Goal: Information Seeking & Learning: Learn about a topic

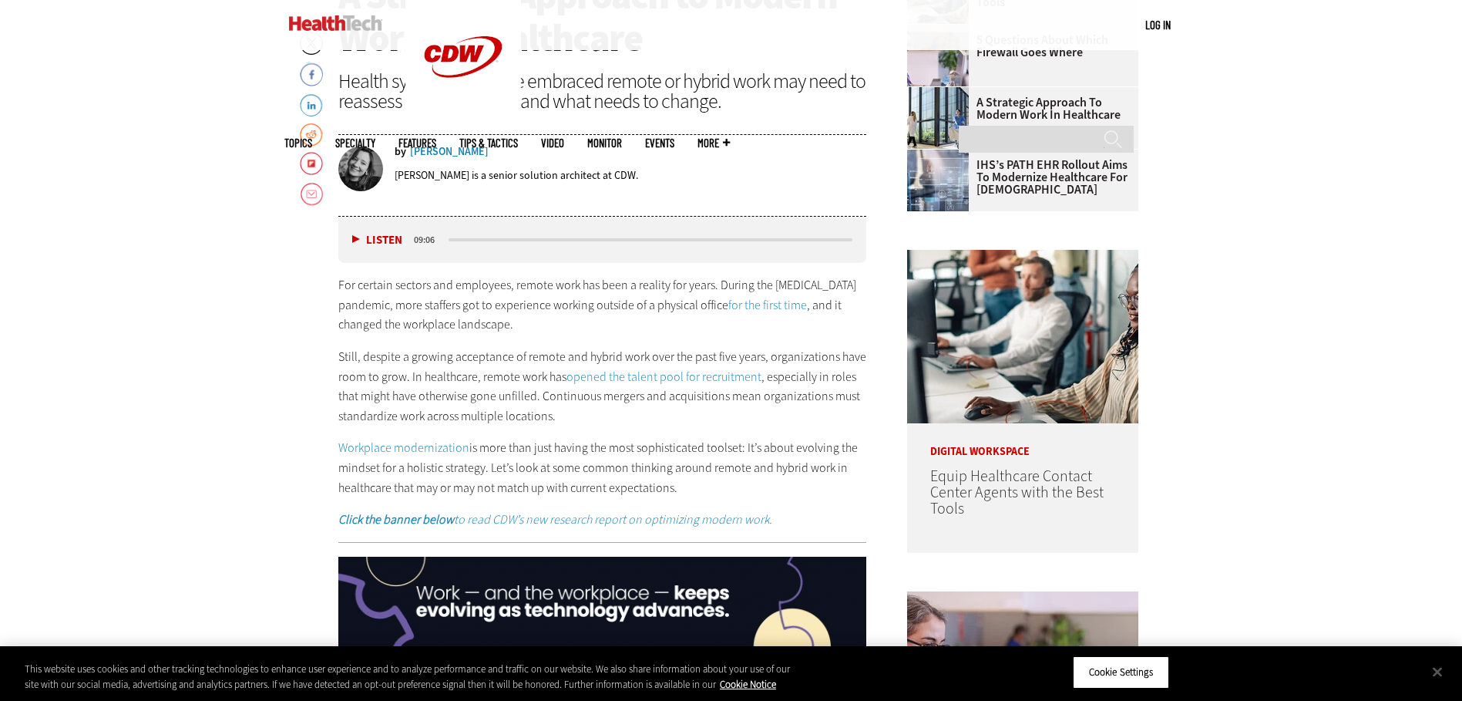
scroll to position [771, 0]
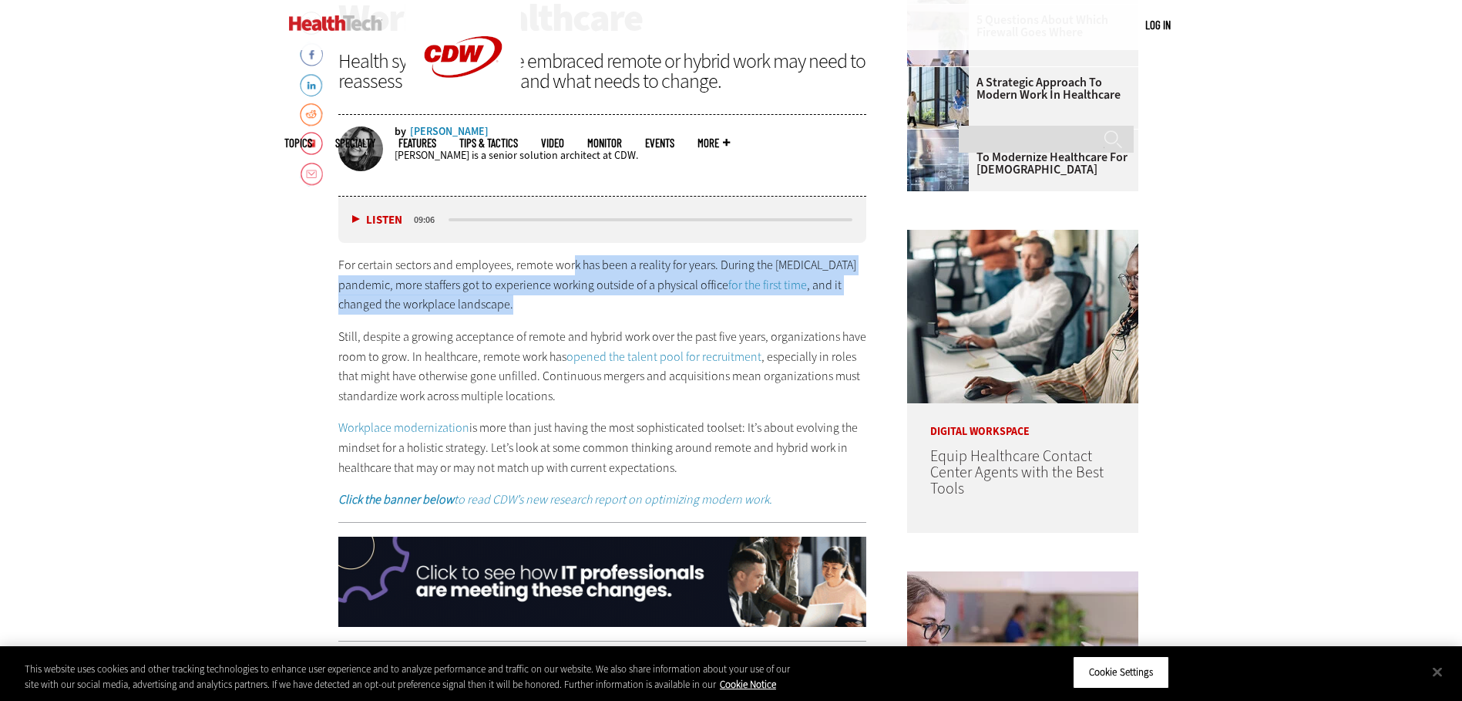
drag, startPoint x: 572, startPoint y: 263, endPoint x: 596, endPoint y: 306, distance: 49.3
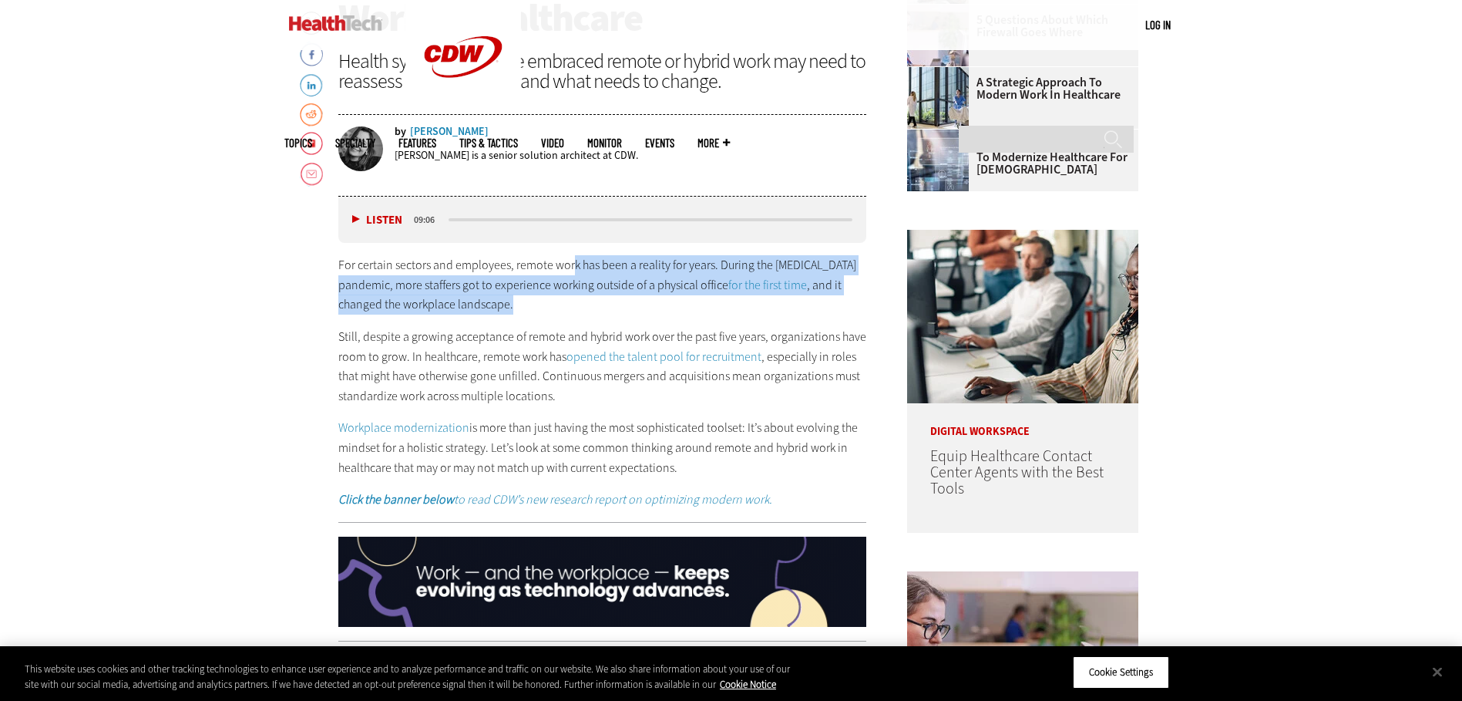
click at [596, 306] on p "For certain sectors and employees, remote work has been a reality for years. Du…" at bounding box center [602, 284] width 529 height 59
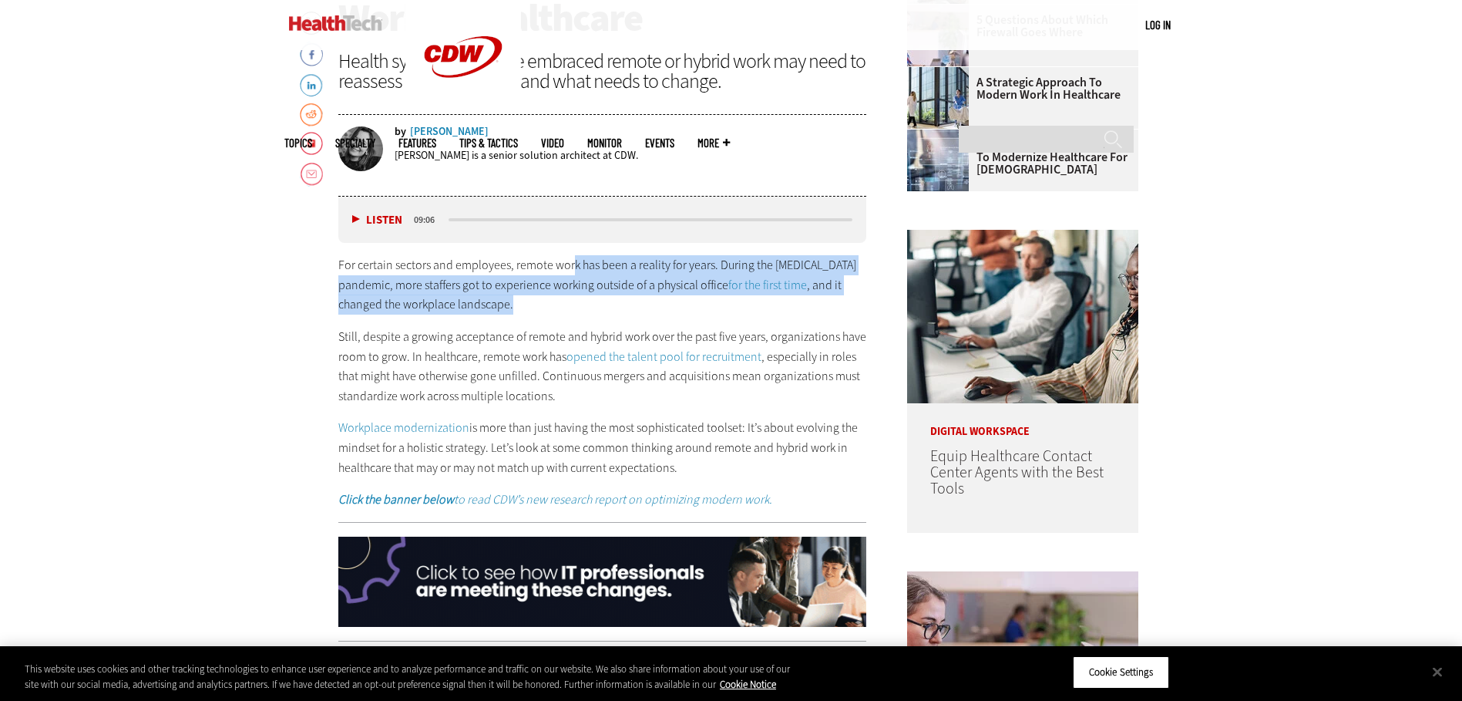
click at [591, 312] on p "For certain sectors and employees, remote work has been a reality for years. Du…" at bounding box center [602, 284] width 529 height 59
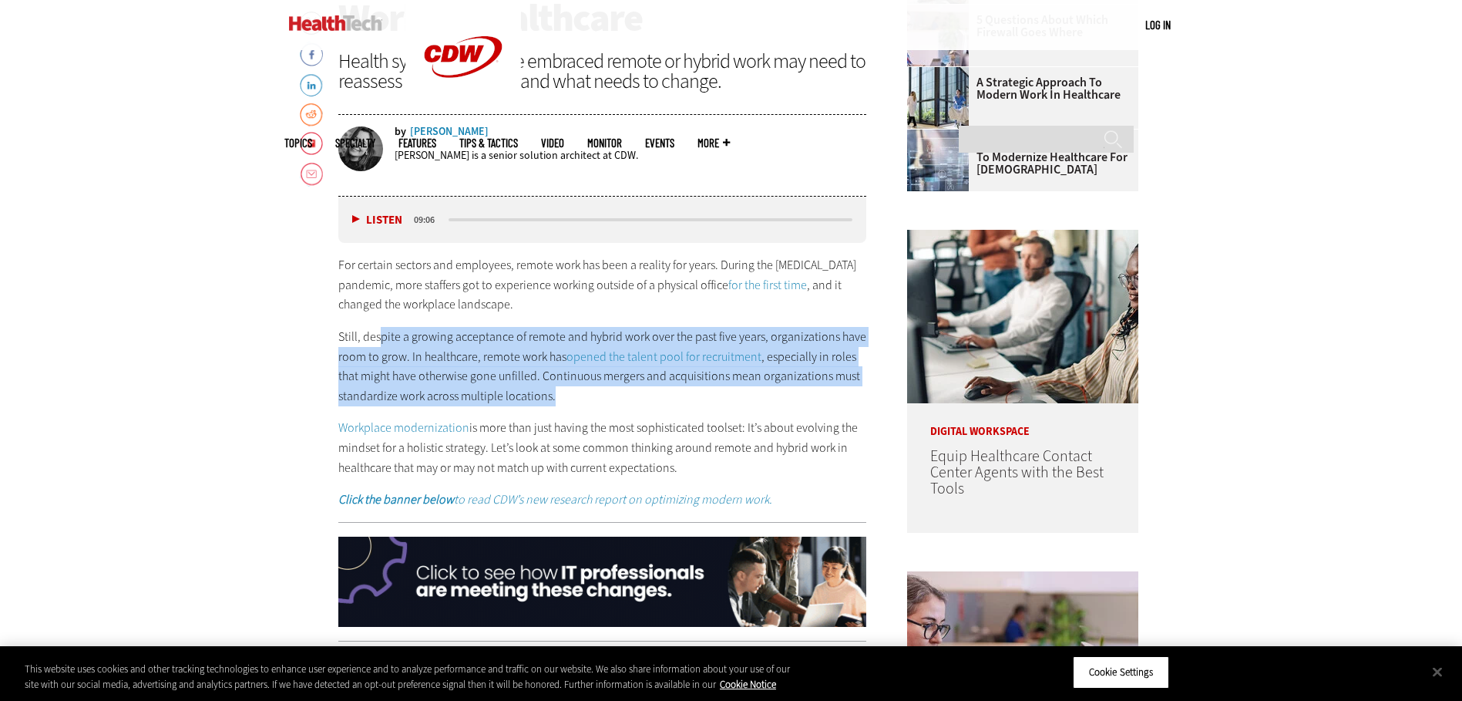
drag, startPoint x: 378, startPoint y: 329, endPoint x: 587, endPoint y: 397, distance: 219.6
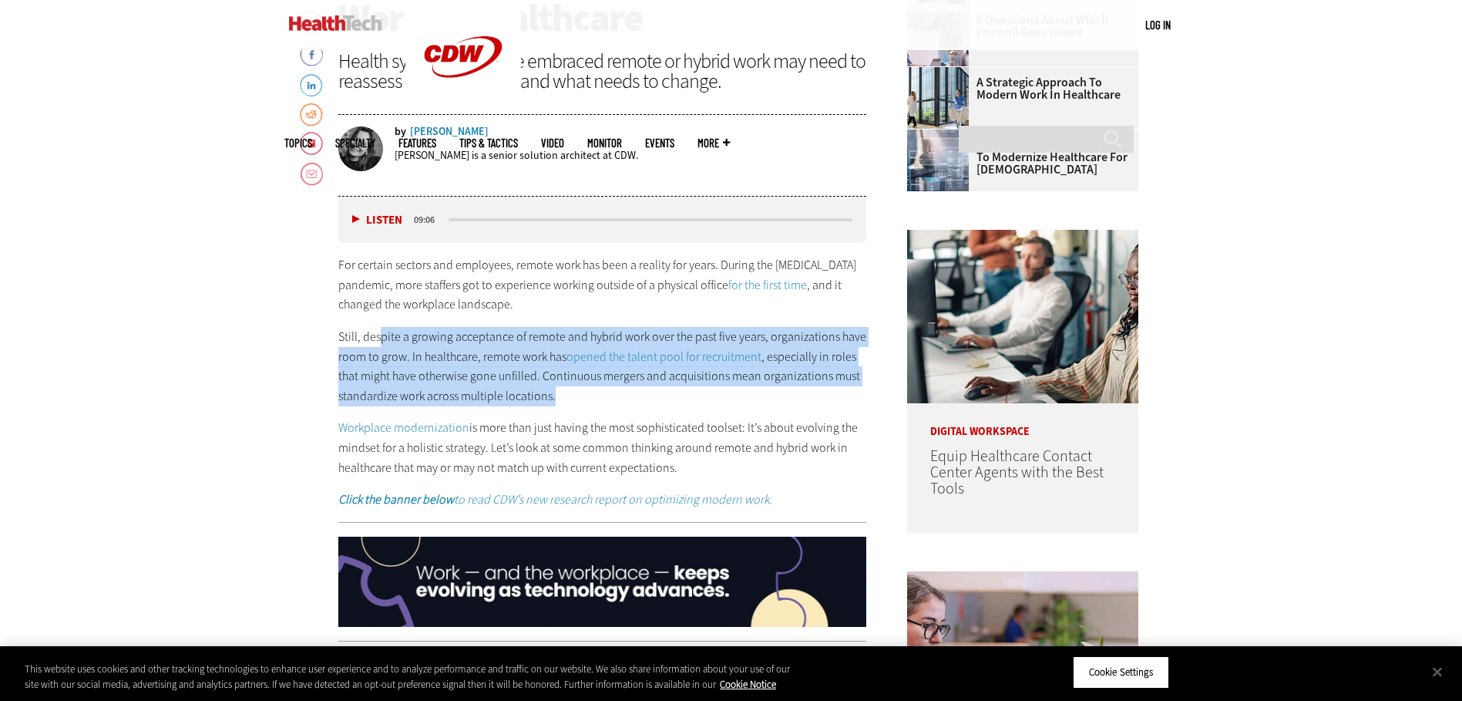
click at [587, 397] on p "Still, despite a growing acceptance of remote and hybrid work over the past fiv…" at bounding box center [602, 366] width 529 height 79
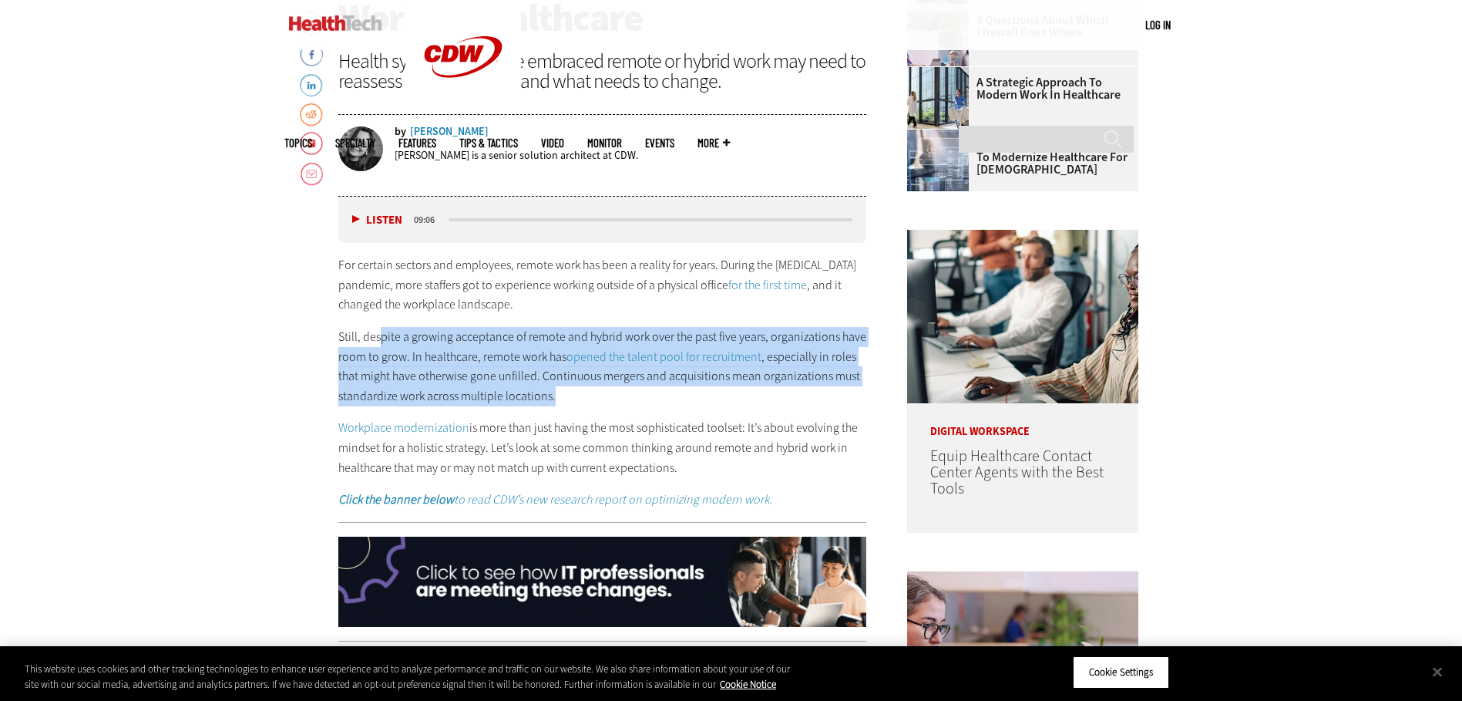
drag, startPoint x: 587, startPoint y: 397, endPoint x: 566, endPoint y: 403, distance: 22.4
click at [566, 403] on p "Still, despite a growing acceptance of remote and hybrid work over the past fiv…" at bounding box center [602, 366] width 529 height 79
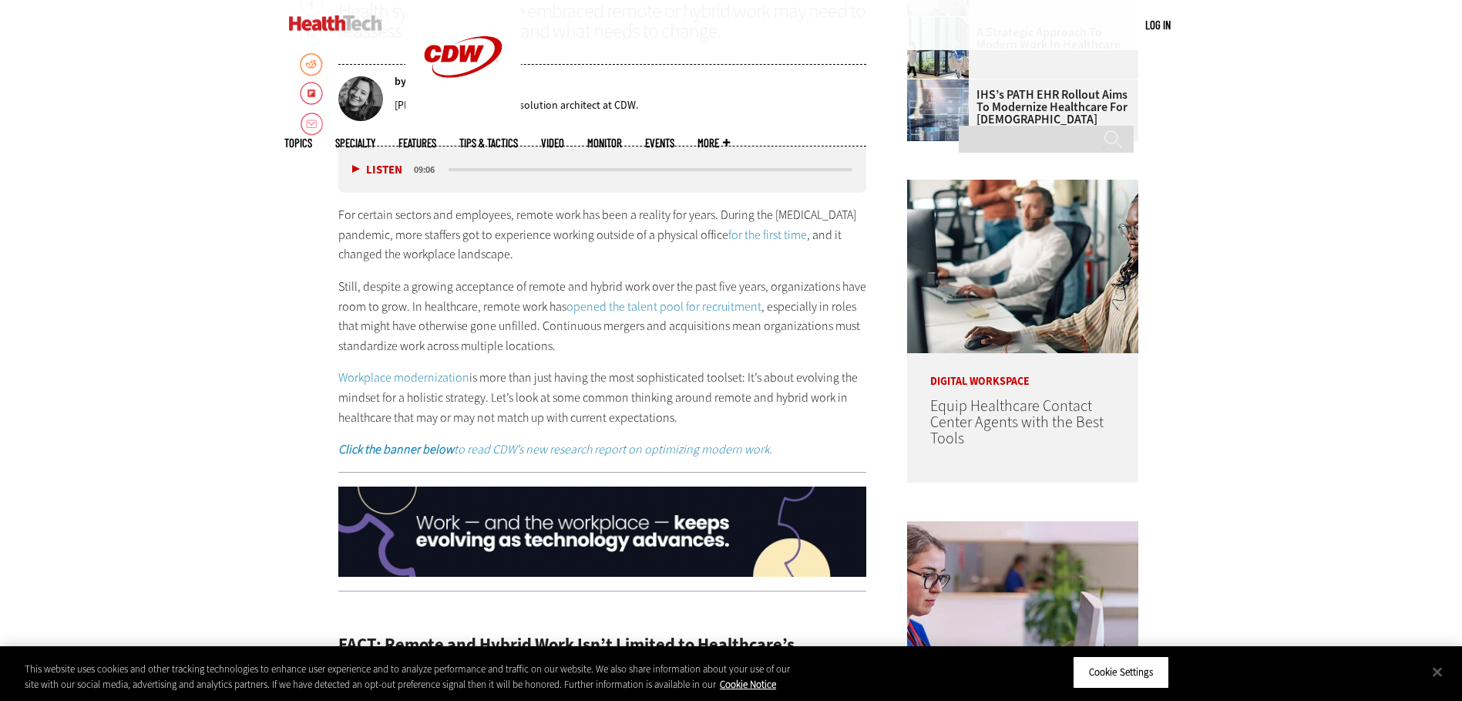
scroll to position [848, 0]
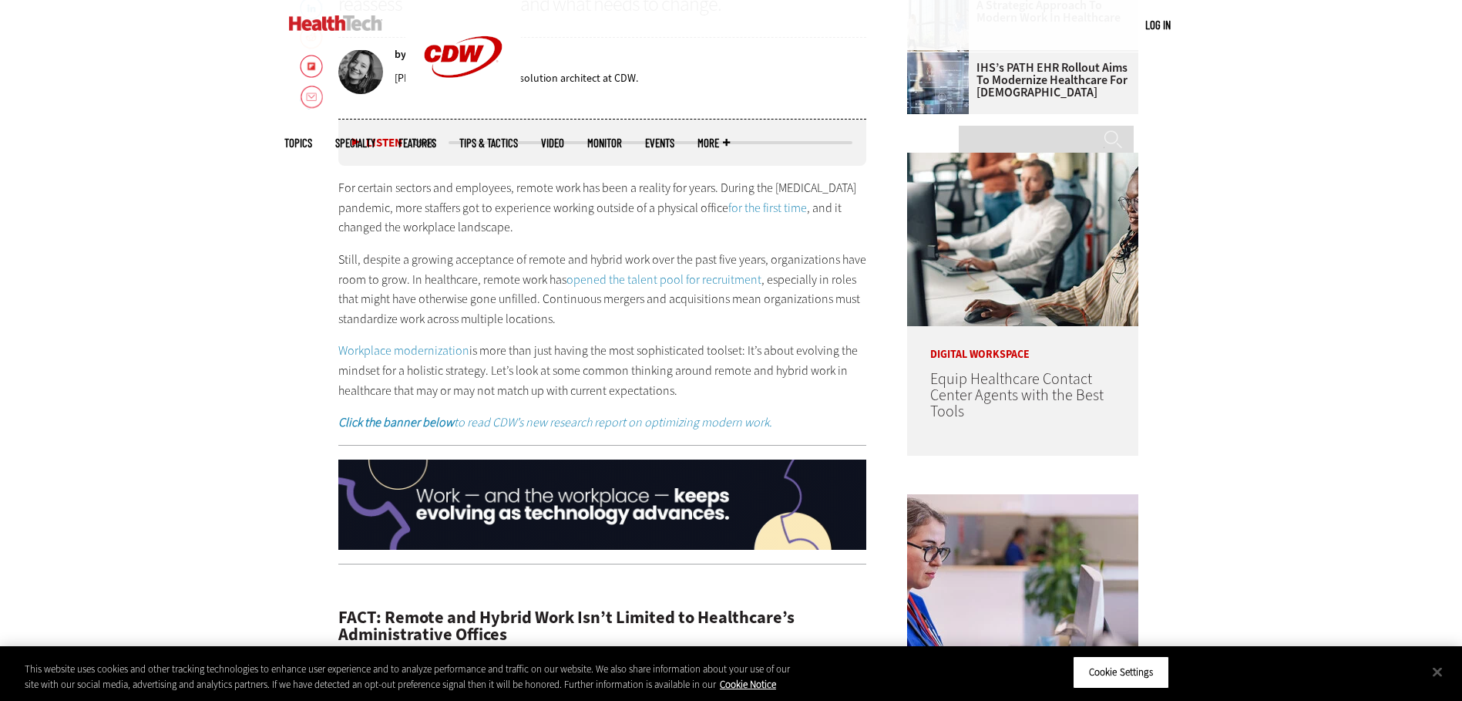
drag, startPoint x: 489, startPoint y: 353, endPoint x: 780, endPoint y: 384, distance: 293.0
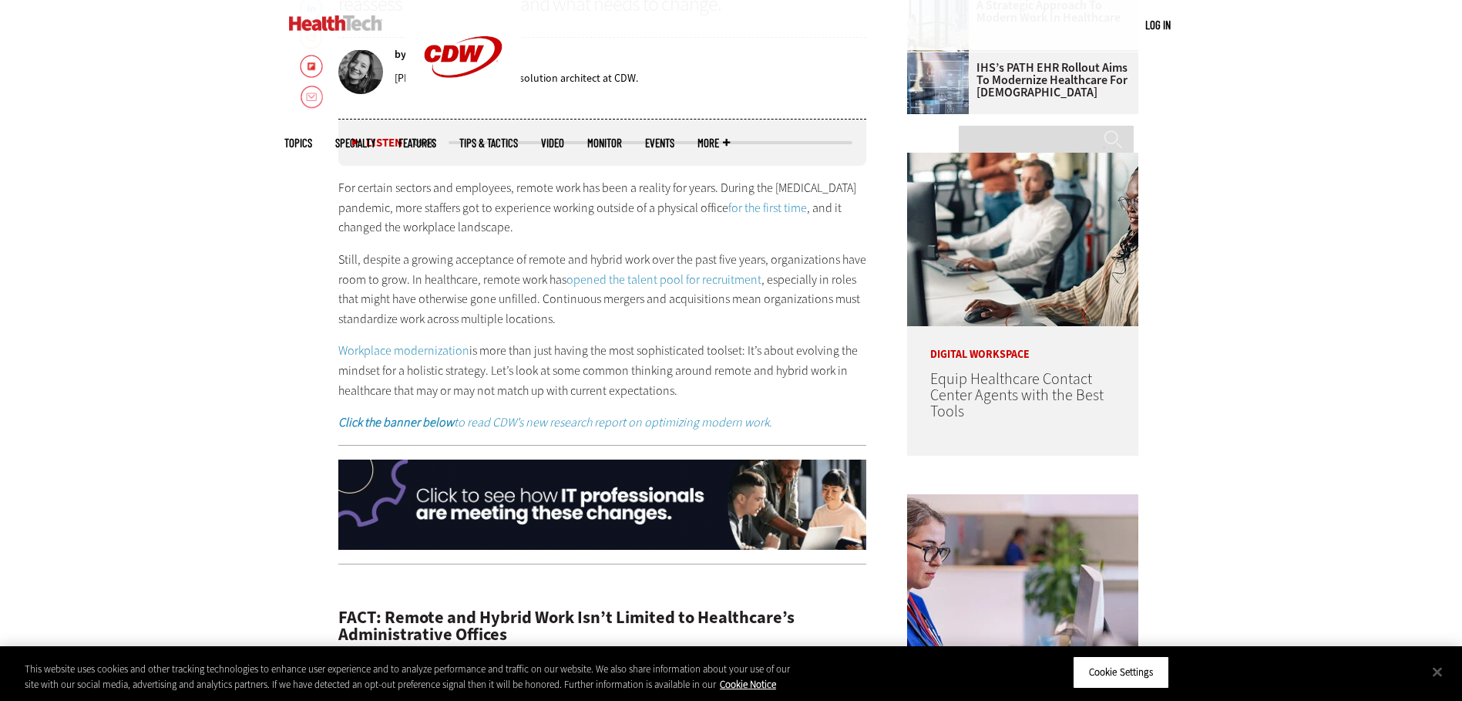
click at [780, 384] on p "Workplace modernization is more than just having the most sophisticated toolset…" at bounding box center [602, 370] width 529 height 59
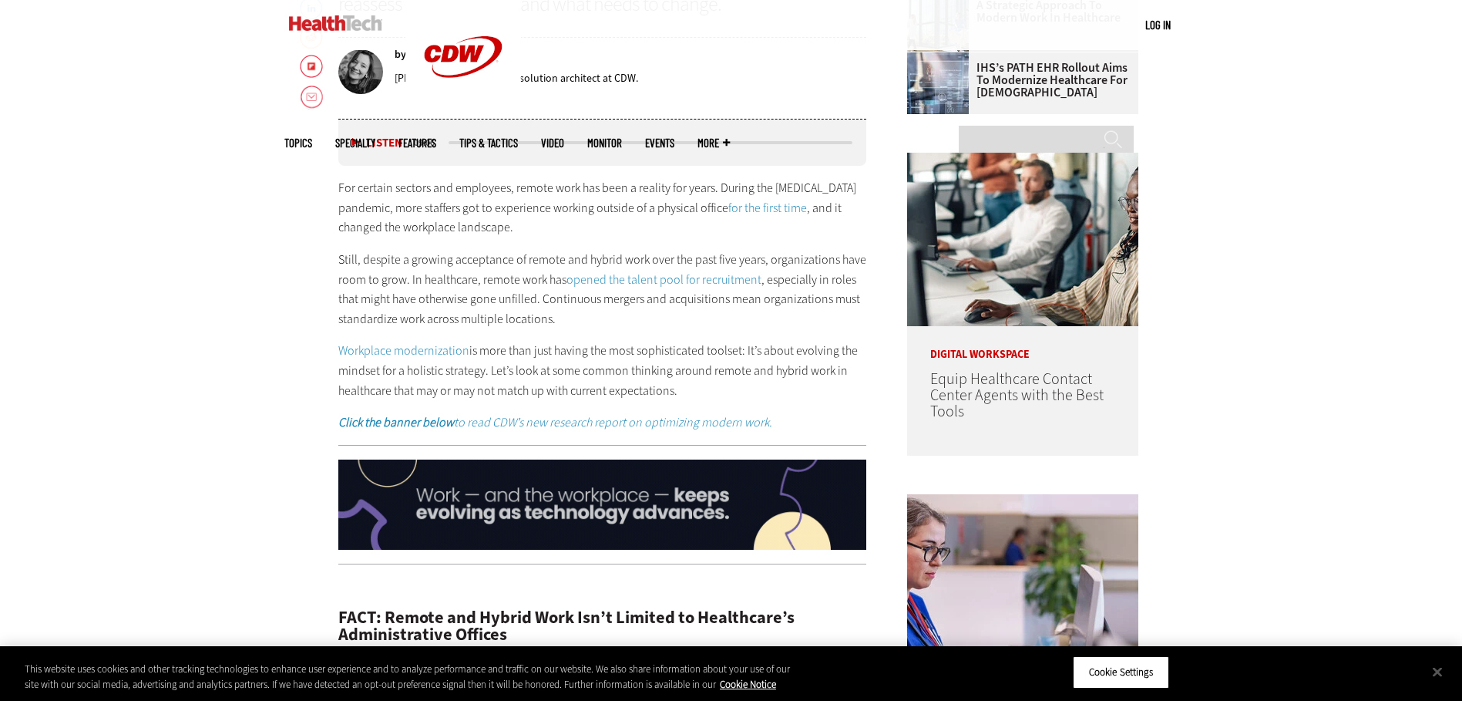
drag, startPoint x: 780, startPoint y: 384, endPoint x: 690, endPoint y: 378, distance: 90.4
click at [690, 378] on p "Workplace modernization is more than just having the most sophisticated toolset…" at bounding box center [602, 370] width 529 height 59
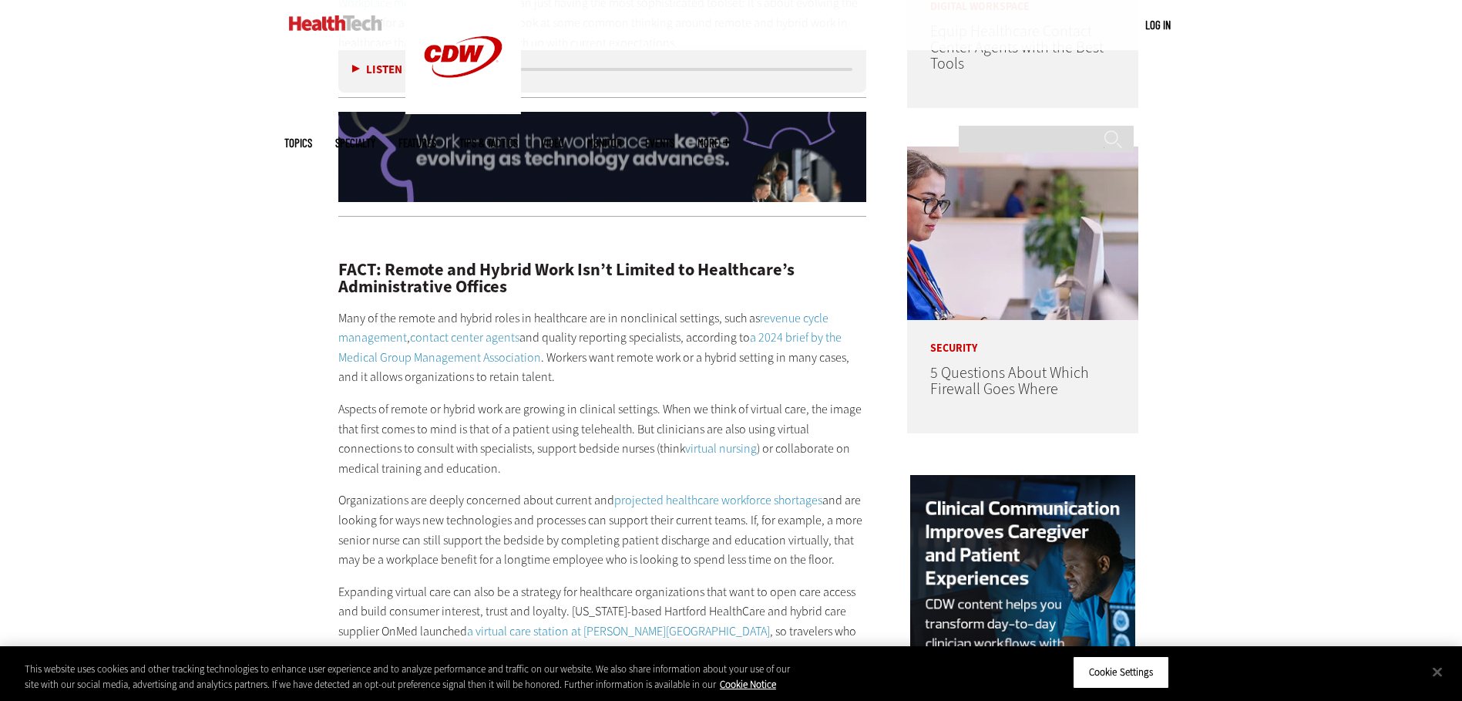
scroll to position [1233, 0]
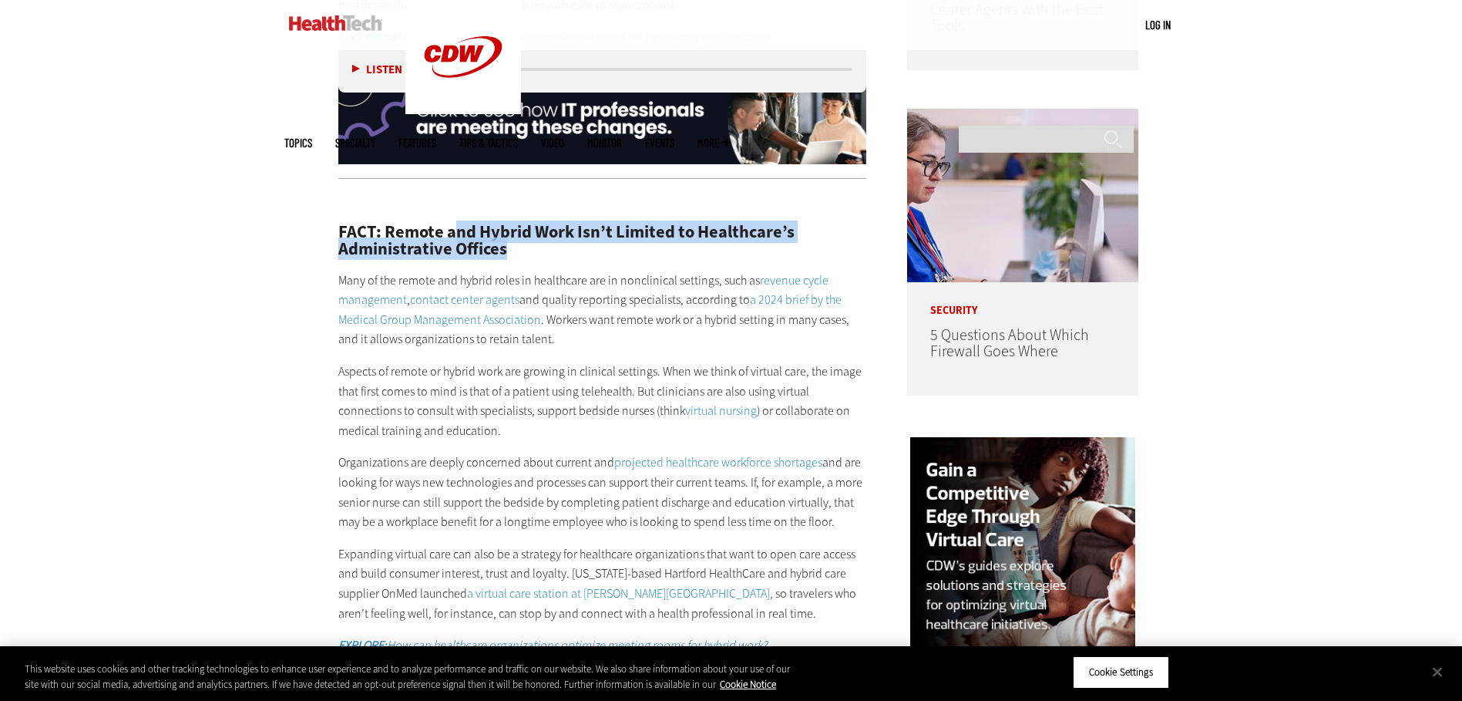
drag, startPoint x: 458, startPoint y: 231, endPoint x: 643, endPoint y: 250, distance: 185.9
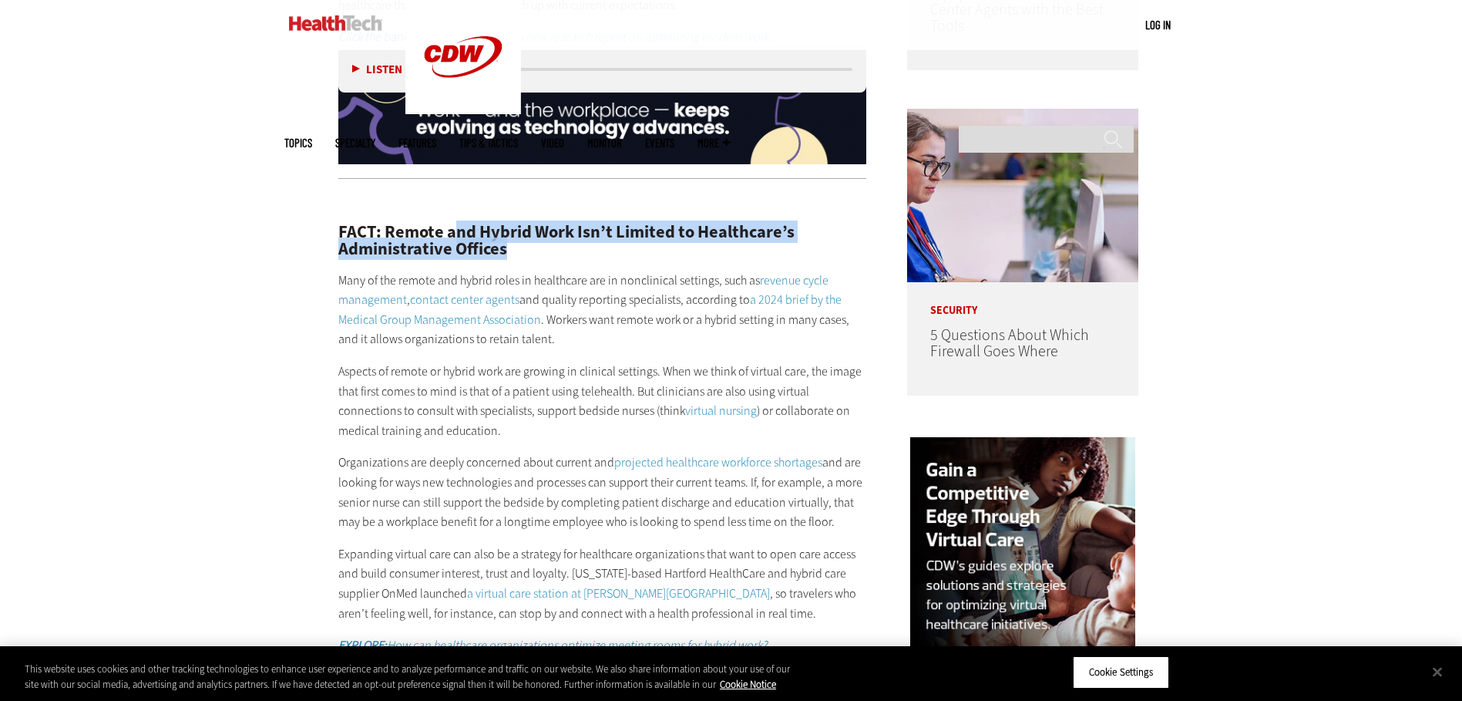
click at [643, 250] on h2 "FACT: Remote and Hybrid Work Isn’t Limited to Healthcare’s Administrative Offic…" at bounding box center [602, 241] width 529 height 35
drag, startPoint x: 643, startPoint y: 250, endPoint x: 563, endPoint y: 255, distance: 79.6
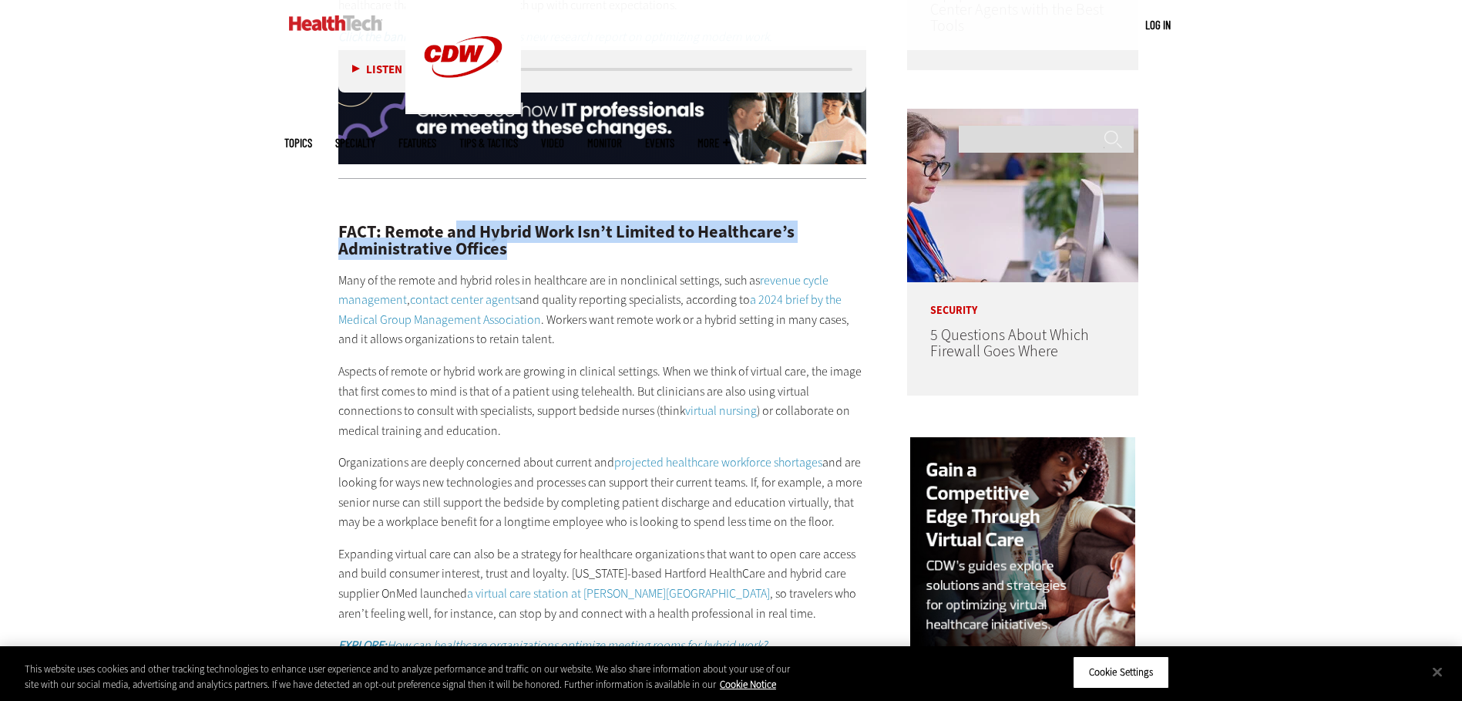
click at [563, 255] on h2 "FACT: Remote and Hybrid Work Isn’t Limited to Healthcare’s Administrative Offic…" at bounding box center [602, 241] width 529 height 35
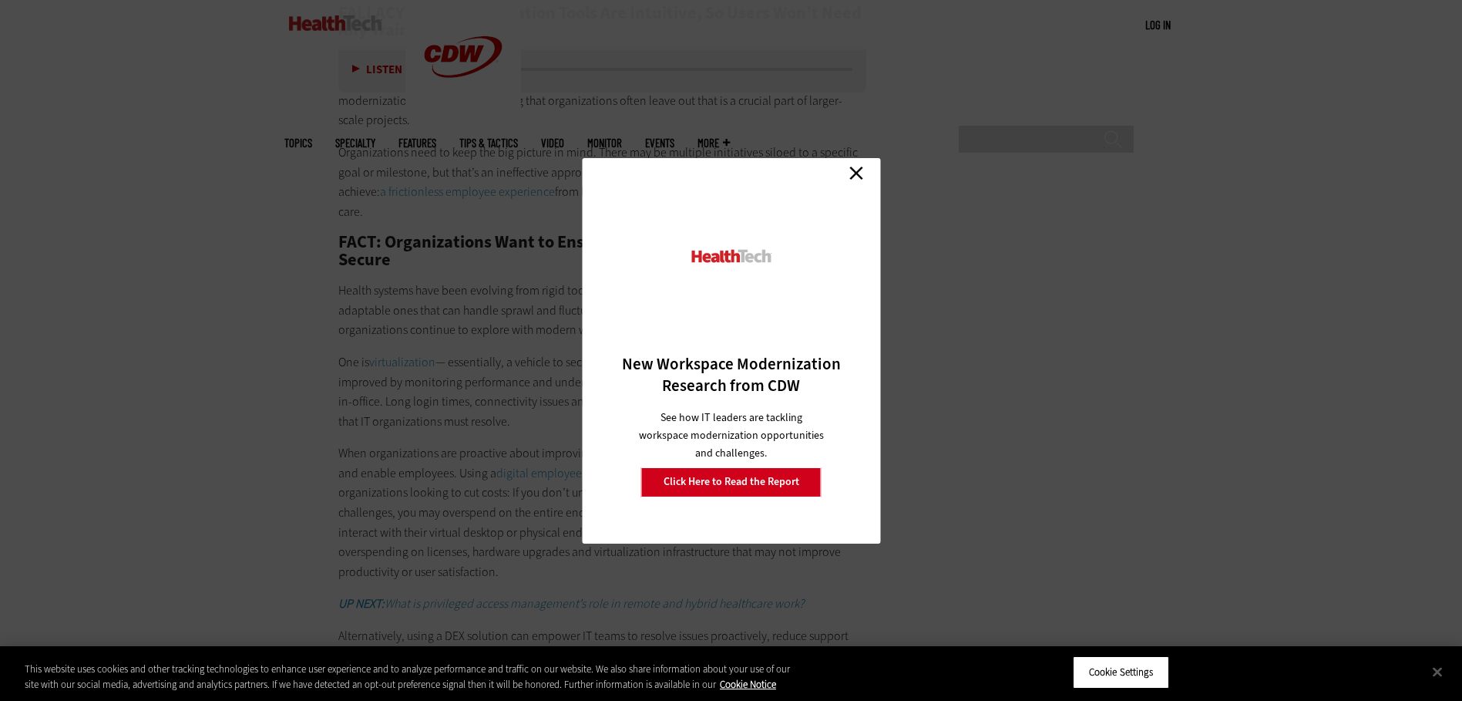
scroll to position [2929, 0]
click at [855, 169] on link "Close" at bounding box center [856, 173] width 23 height 23
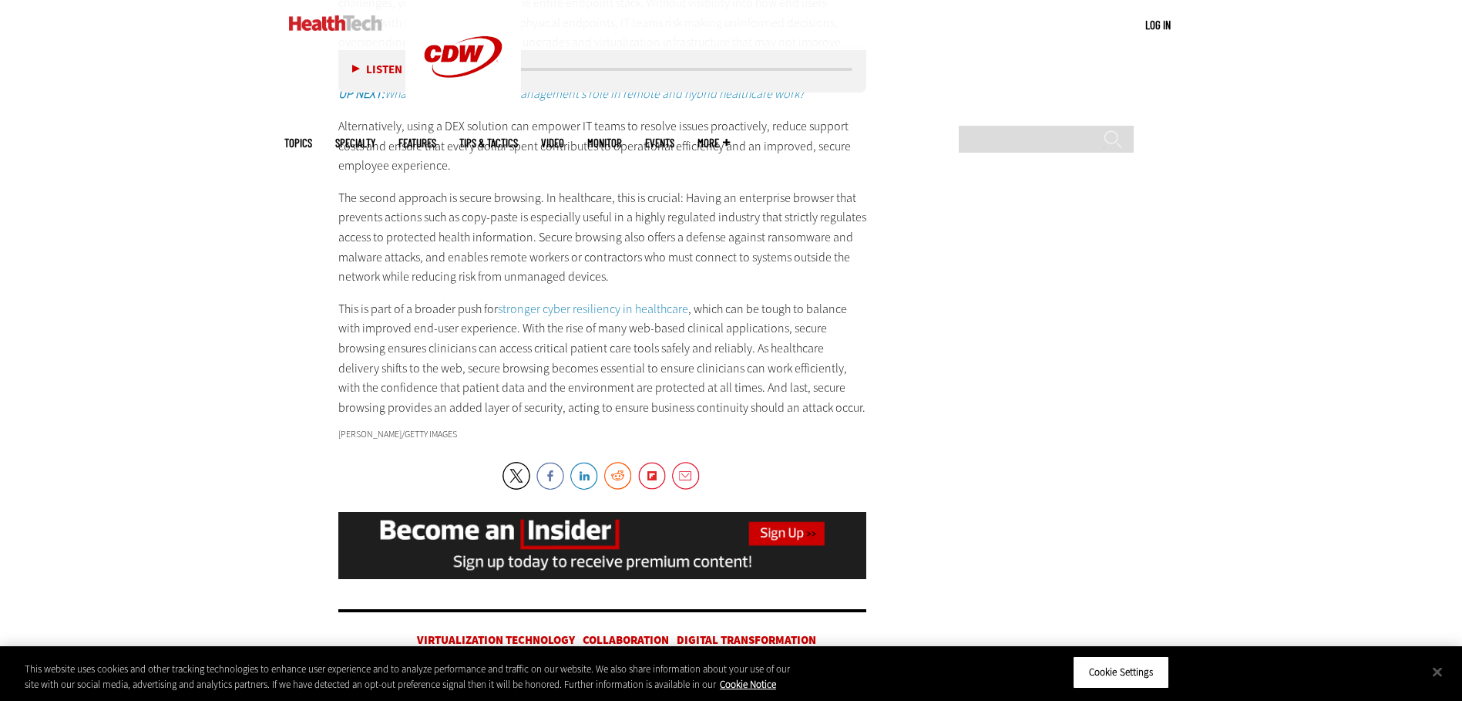
scroll to position [3468, 0]
